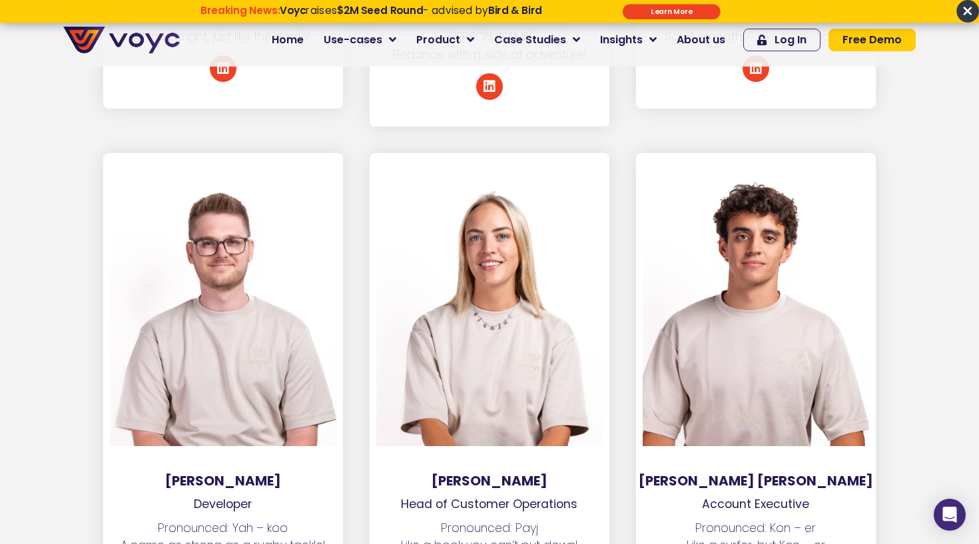
scroll to position [3797, 0]
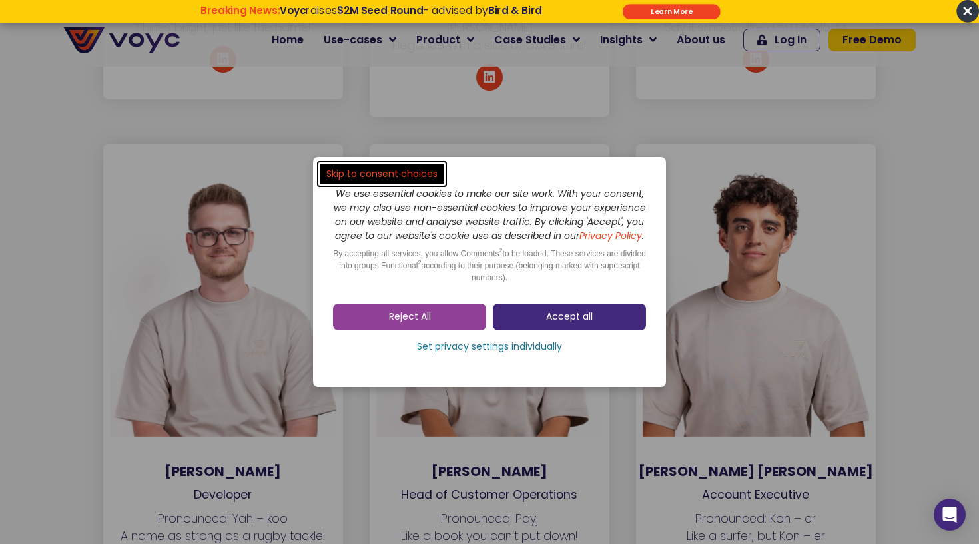
click at [546, 313] on link "Accept all" at bounding box center [569, 317] width 153 height 27
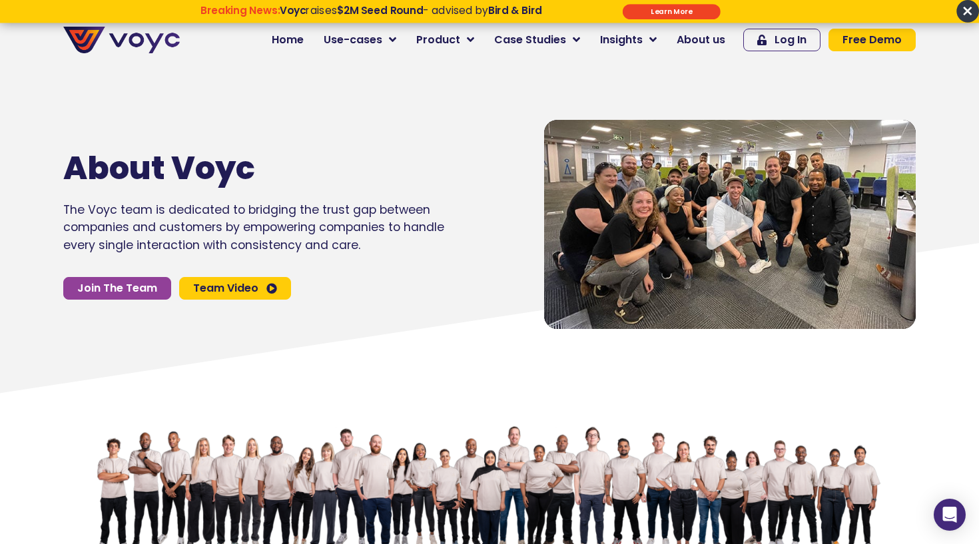
scroll to position [0, 0]
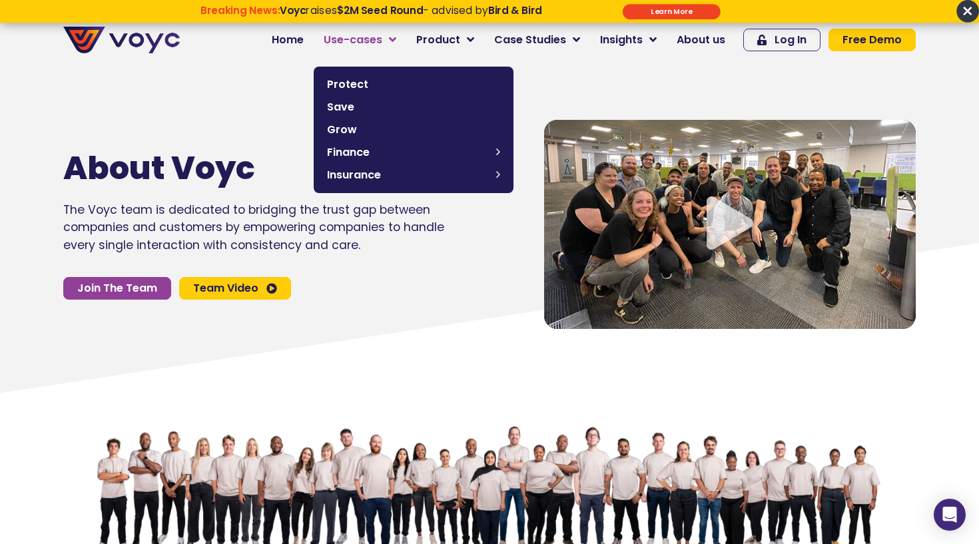
click at [377, 45] on span "Use-cases" at bounding box center [353, 40] width 59 height 16
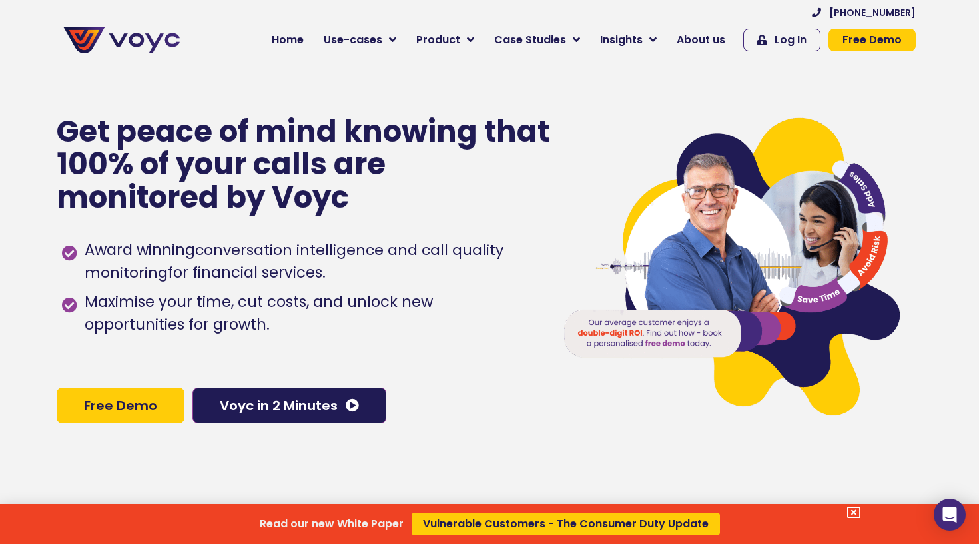
click at [635, 37] on div "Read our new White Paper Vulnerable Customers - The Consumer Duty Update" at bounding box center [489, 272] width 979 height 544
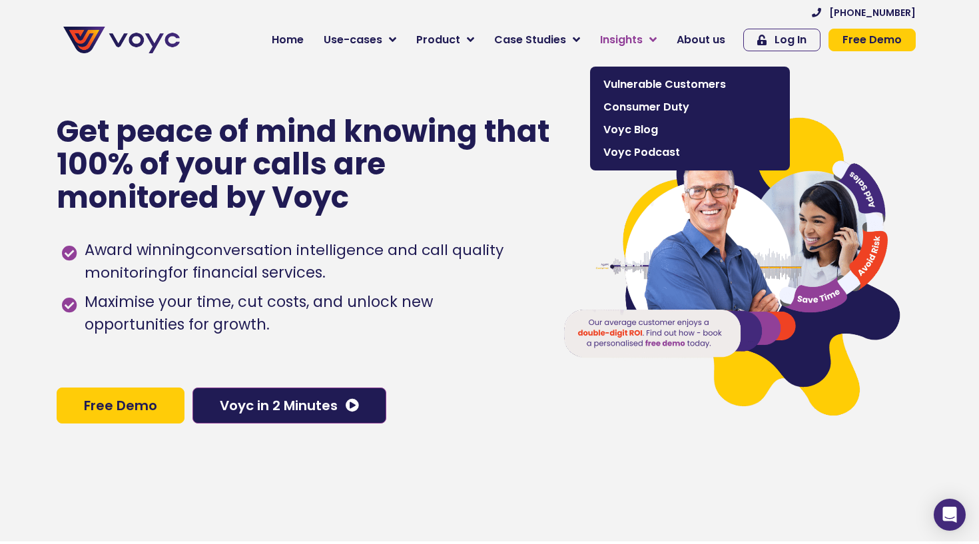
click at [641, 43] on span "Insights" at bounding box center [621, 40] width 43 height 16
click at [643, 82] on span "Vulnerable Customers" at bounding box center [689, 85] width 173 height 16
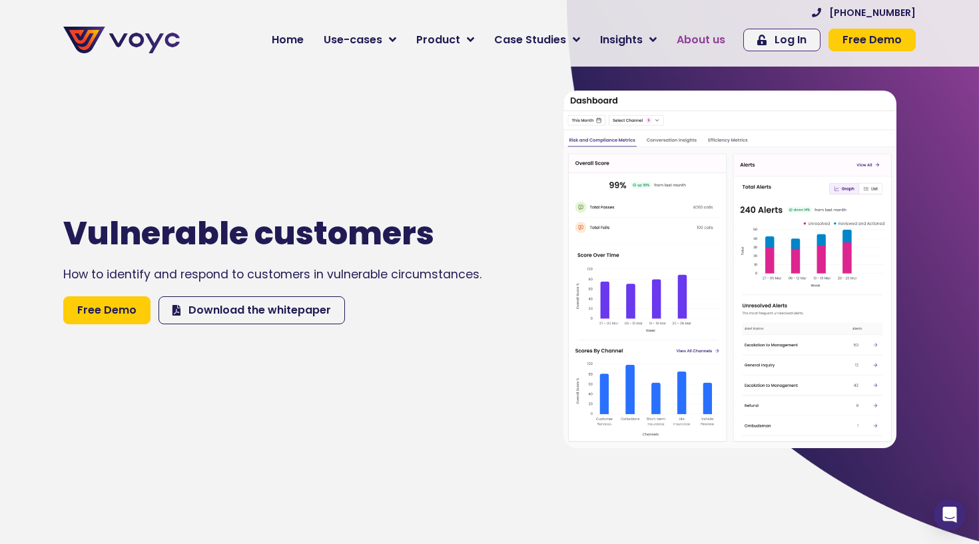
click at [702, 43] on span "About us" at bounding box center [701, 40] width 49 height 16
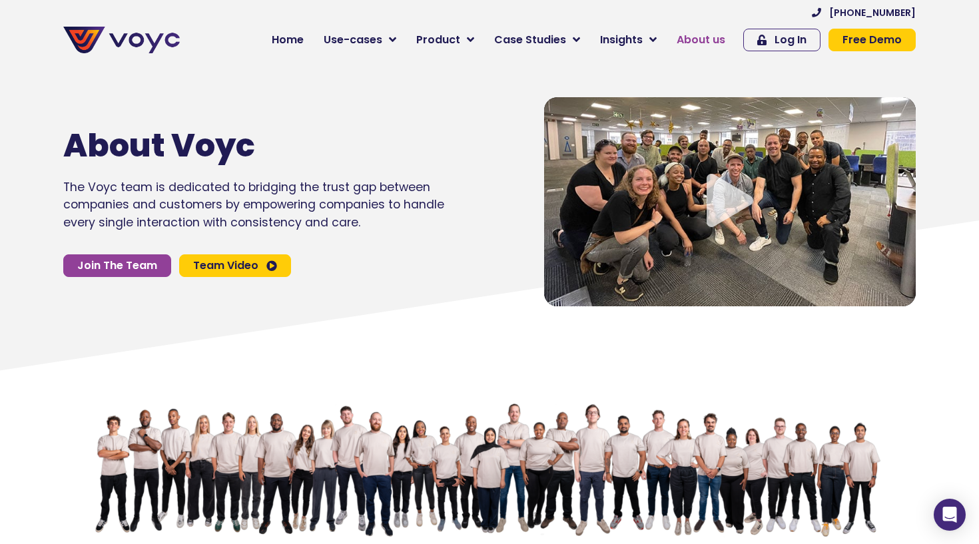
click at [694, 35] on span "About us" at bounding box center [701, 40] width 49 height 16
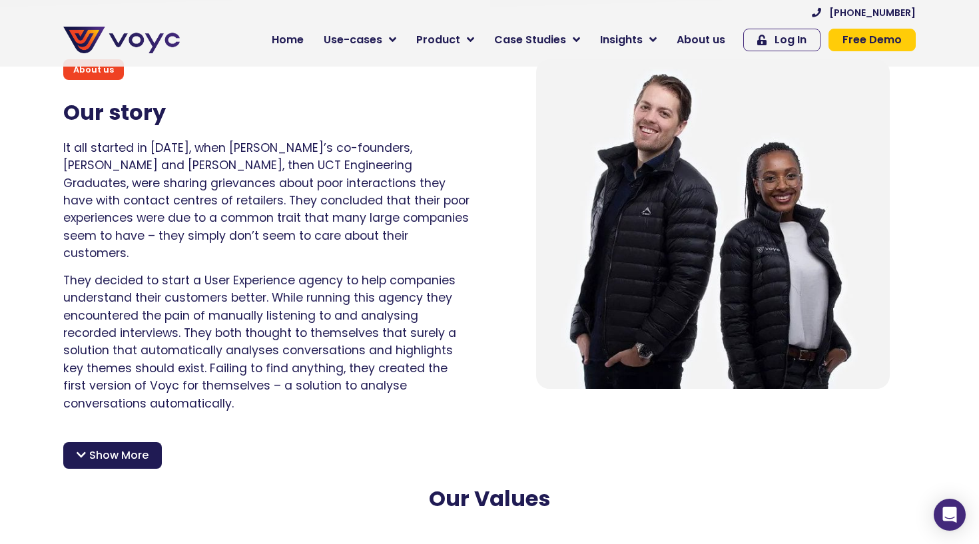
scroll to position [891, 0]
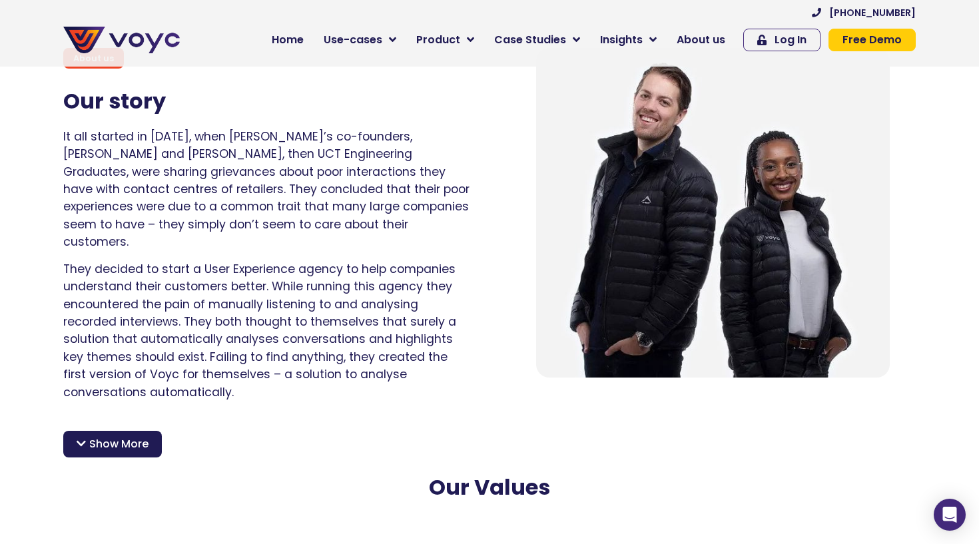
click at [126, 436] on span "Show More" at bounding box center [118, 444] width 59 height 16
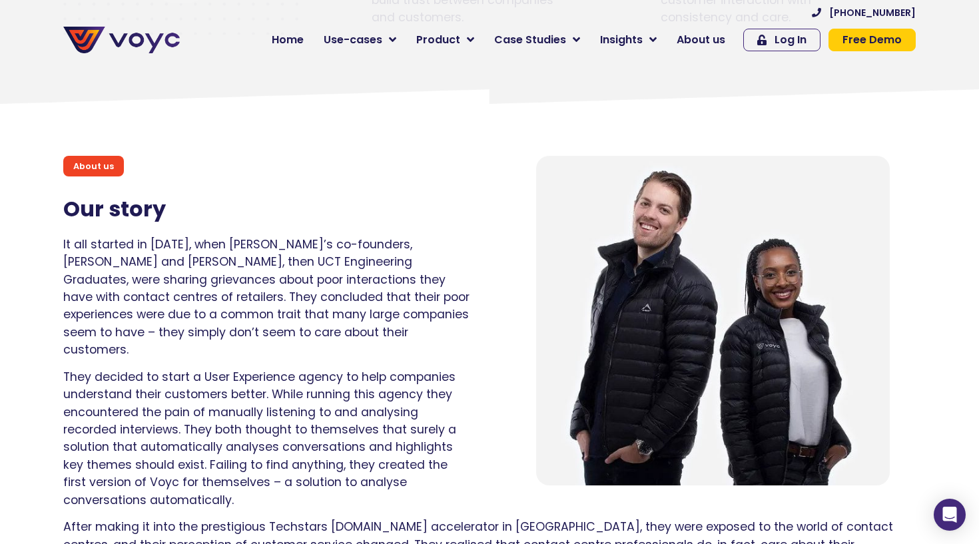
scroll to position [784, 0]
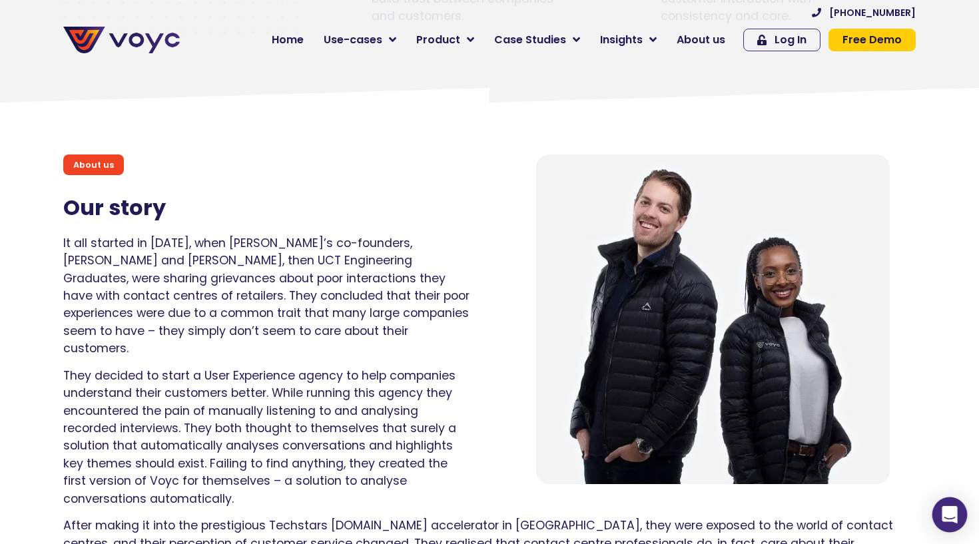
click at [946, 510] on icon "Open Intercom Messenger" at bounding box center [949, 514] width 15 height 17
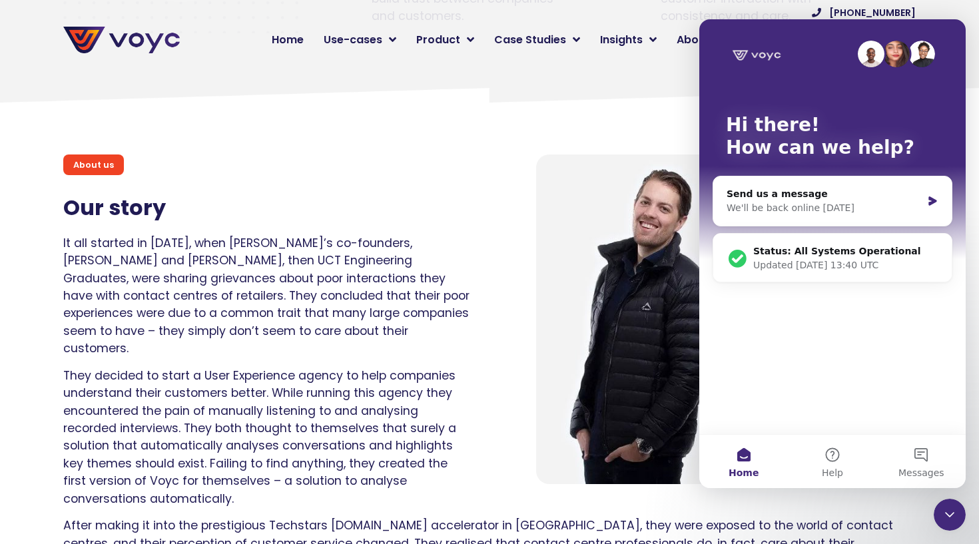
scroll to position [0, 0]
click at [951, 510] on icon "Close Intercom Messenger" at bounding box center [950, 515] width 16 height 16
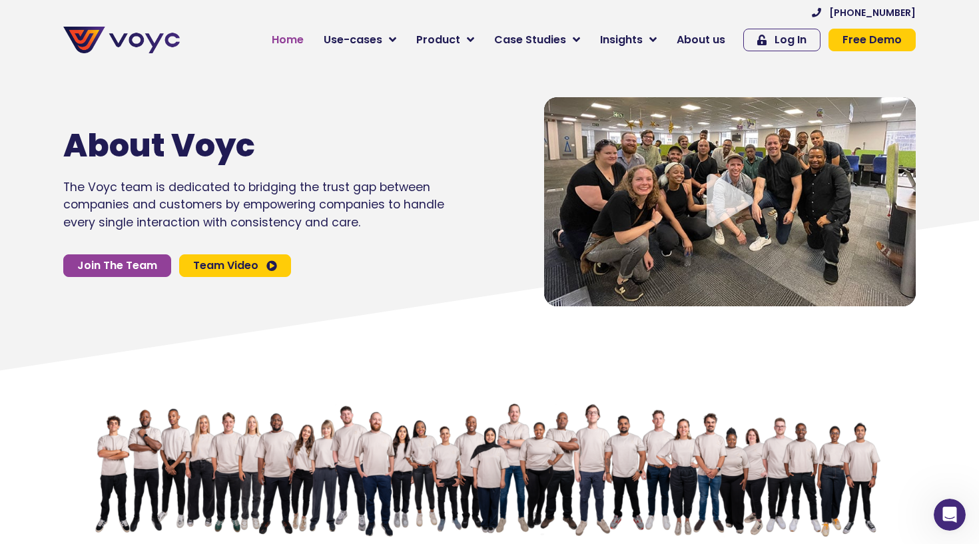
click at [298, 42] on span "Home" at bounding box center [288, 40] width 32 height 16
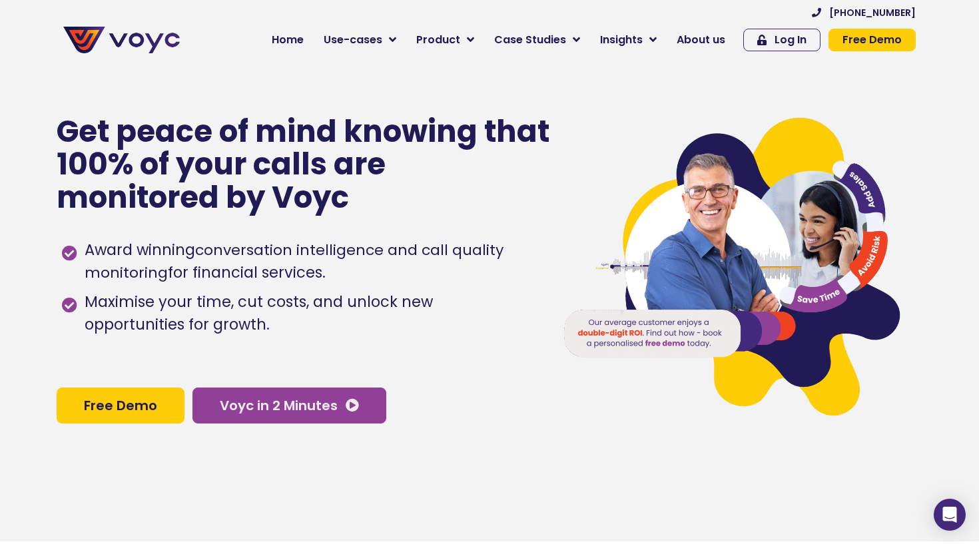
click at [329, 412] on span "Voyc in 2 Minutes" at bounding box center [279, 405] width 118 height 13
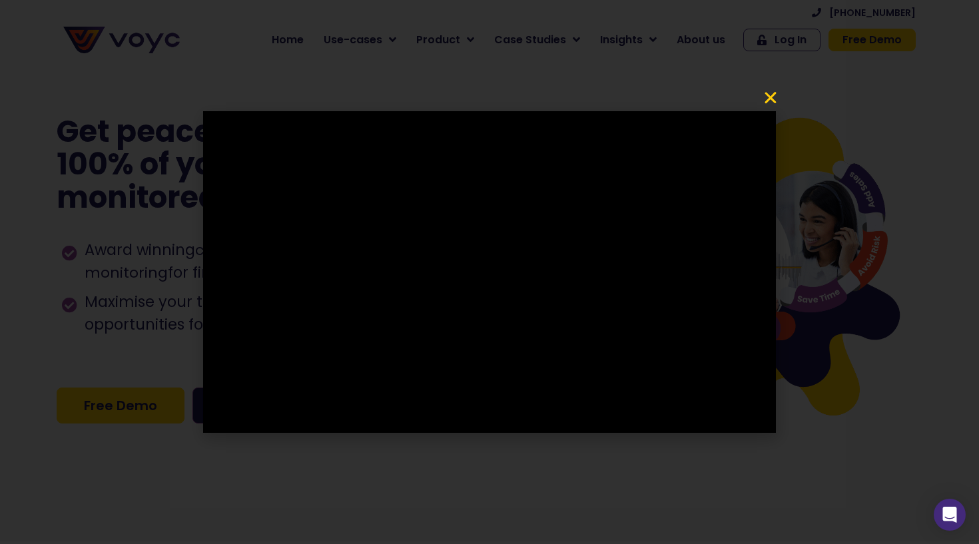
click at [769, 97] on icon "Close" at bounding box center [771, 98] width 16 height 16
